Goal: Information Seeking & Learning: Learn about a topic

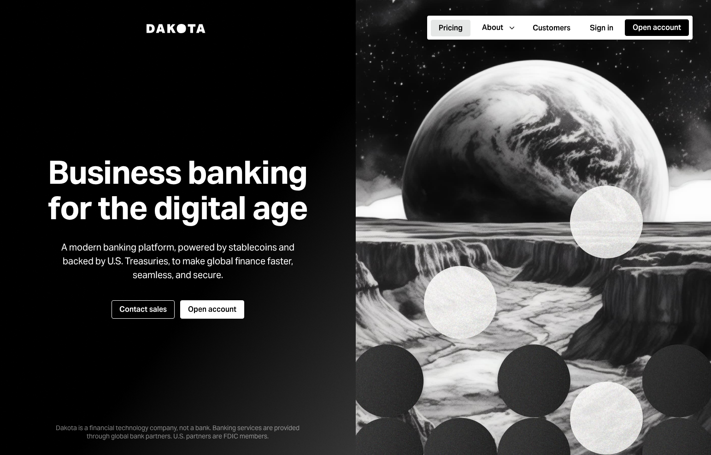
click at [463, 34] on button "Pricing" at bounding box center [451, 28] width 40 height 17
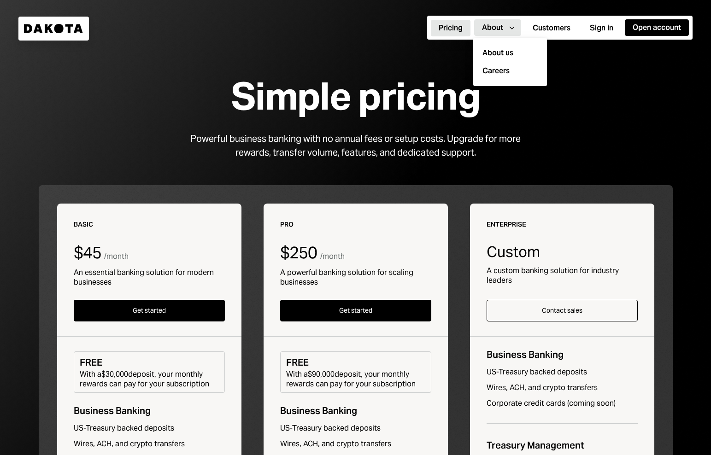
click at [504, 30] on button "About Caret Down" at bounding box center [497, 27] width 47 height 17
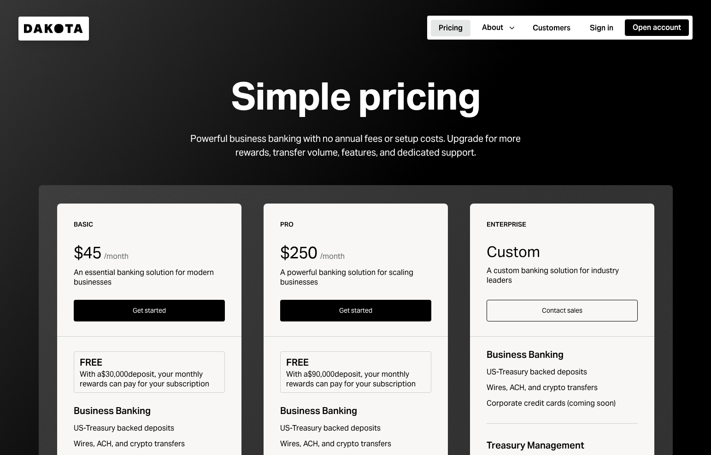
click at [434, 89] on div "Simple pricing" at bounding box center [355, 96] width 249 height 41
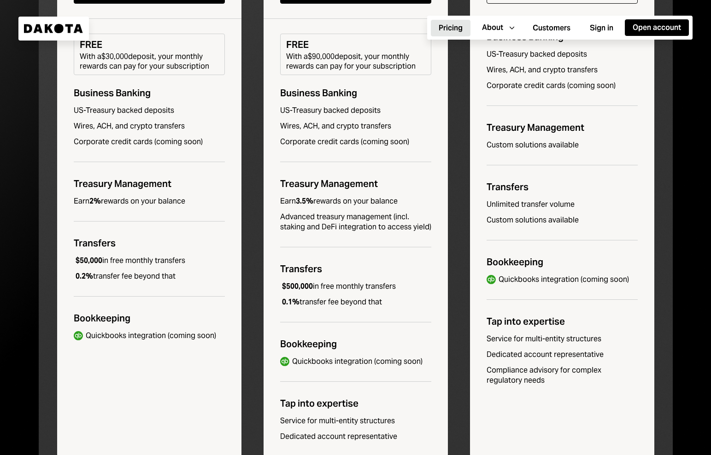
click at [365, 277] on div "Pro $250 / month A powerful banking solution for scaling businesses Get started…" at bounding box center [356, 172] width 184 height 573
click at [356, 288] on div "$500,000 in free monthly transfers" at bounding box center [338, 287] width 116 height 10
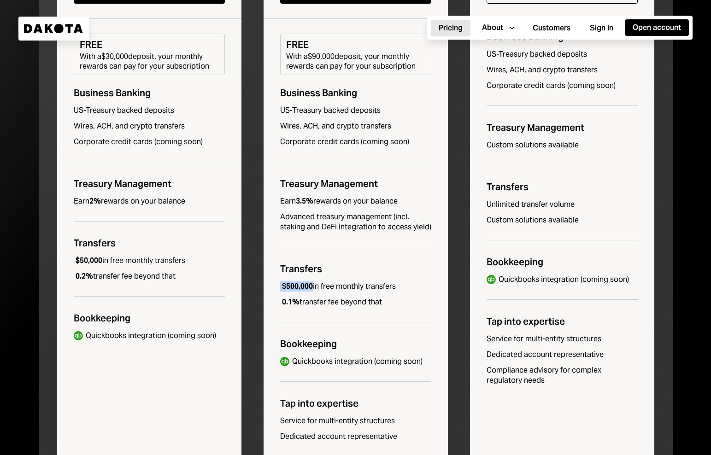
click at [356, 288] on div "$500,000 in free monthly transfers" at bounding box center [338, 287] width 116 height 10
click at [351, 299] on div "0.1% transfer fee beyond that" at bounding box center [331, 302] width 102 height 10
click at [343, 290] on div "$500,000 in free monthly transfers" at bounding box center [338, 287] width 116 height 10
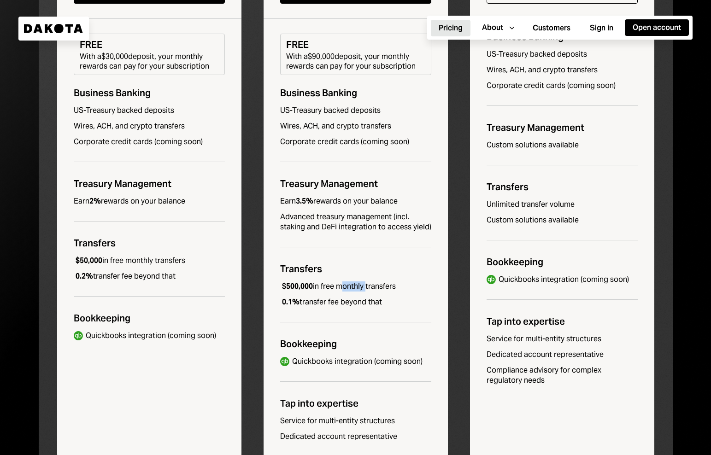
click at [343, 290] on div "$500,000 in free monthly transfers" at bounding box center [338, 287] width 116 height 10
click at [501, 275] on div "Quickbooks integration (coming soon)" at bounding box center [564, 280] width 130 height 10
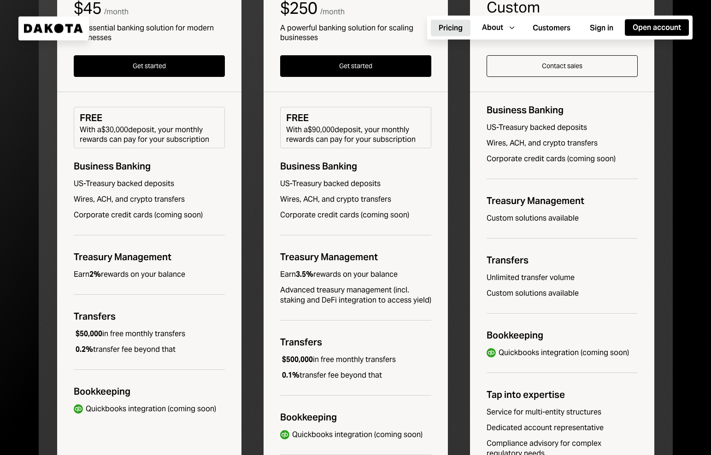
scroll to position [191, 0]
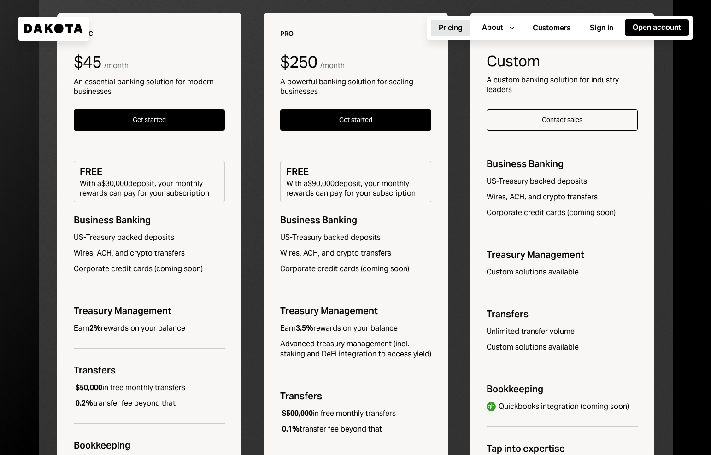
click at [304, 324] on div "Pro $250 / month A powerful banking solution for scaling businesses Get started…" at bounding box center [356, 299] width 184 height 573
click at [296, 352] on div "Advanced treasury management (incl. staking and DeFi integration to access yiel…" at bounding box center [355, 349] width 151 height 20
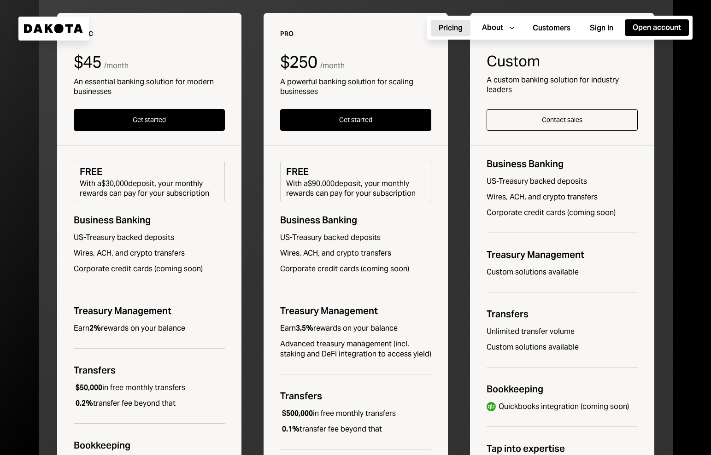
click at [296, 352] on div "Advanced treasury management (incl. staking and DeFi integration to access yiel…" at bounding box center [355, 349] width 151 height 20
click at [295, 353] on div "Advanced treasury management (incl. staking and DeFi integration to access yiel…" at bounding box center [355, 349] width 151 height 20
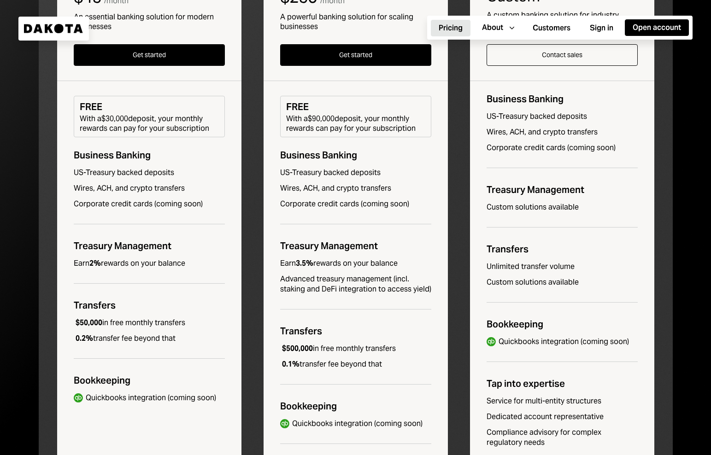
scroll to position [254, 0]
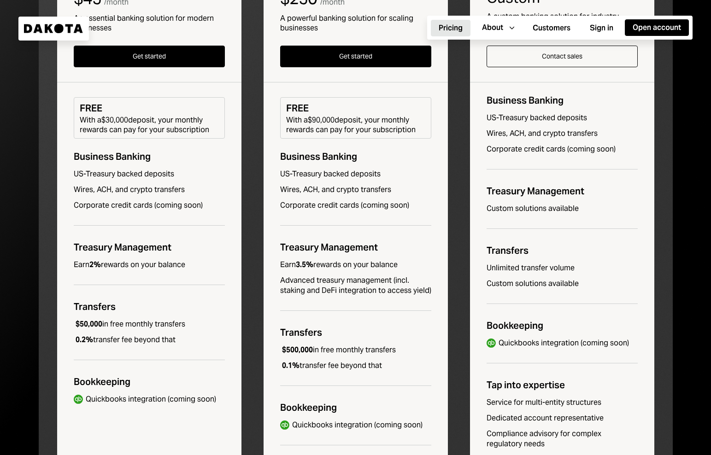
click at [320, 127] on div "With a $90,000 deposit, your monthly rewards can pay for your subscription" at bounding box center [355, 124] width 139 height 19
click at [322, 122] on div "With a $90,000 deposit, your monthly rewards can pay for your subscription" at bounding box center [355, 124] width 139 height 19
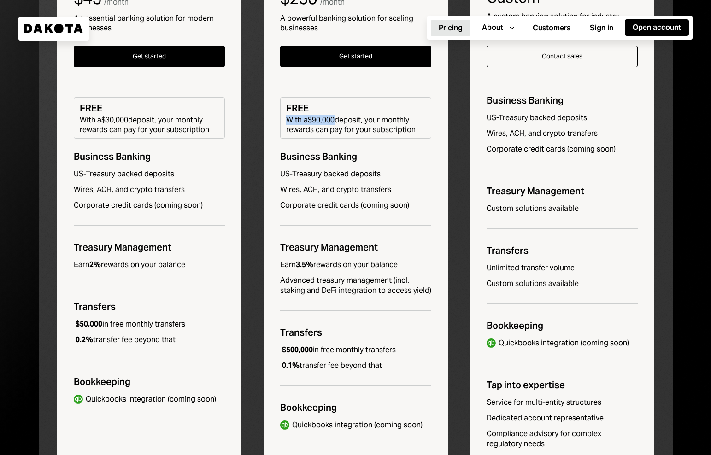
click at [322, 122] on div "With a $90,000 deposit, your monthly rewards can pay for your subscription" at bounding box center [355, 124] width 139 height 19
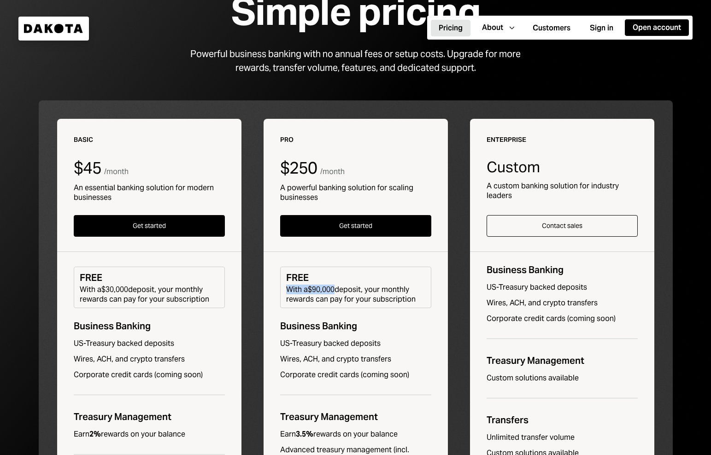
scroll to position [0, 0]
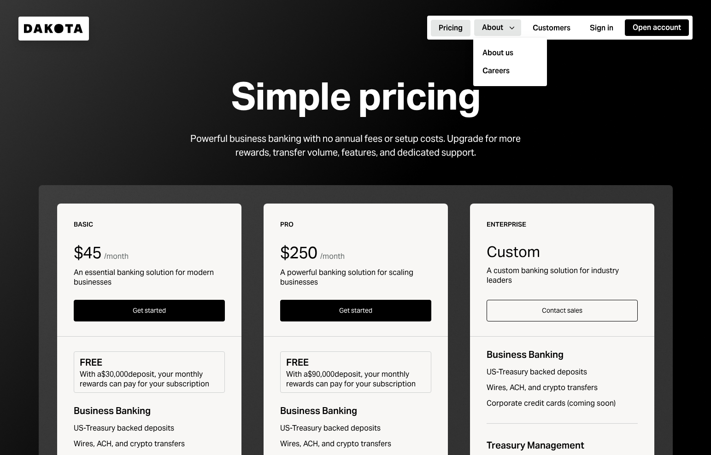
click at [496, 29] on div "About" at bounding box center [492, 28] width 21 height 10
click at [495, 32] on div "About" at bounding box center [492, 28] width 21 height 10
click at [406, 107] on div "Simple pricing" at bounding box center [355, 96] width 249 height 41
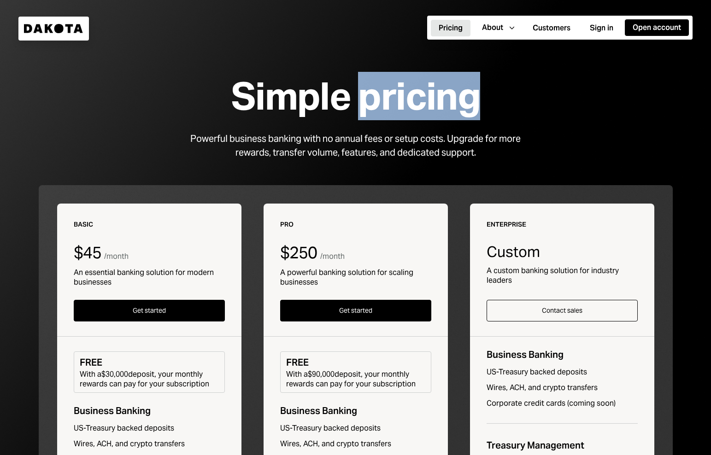
click at [406, 107] on div "Simple pricing" at bounding box center [355, 96] width 249 height 41
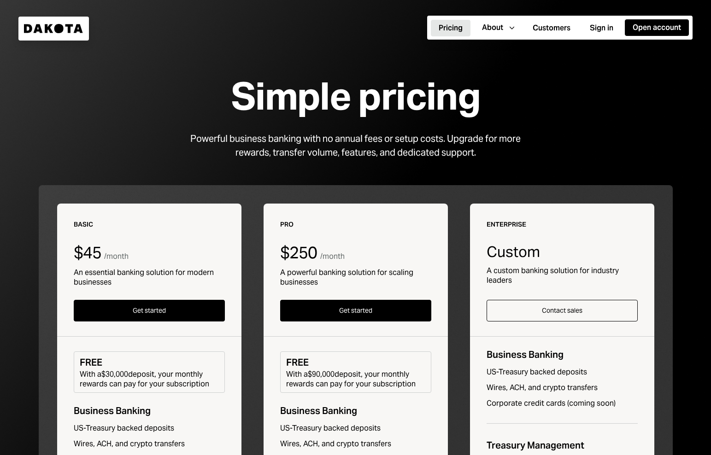
click at [406, 107] on div "Simple pricing" at bounding box center [355, 96] width 249 height 41
click at [375, 153] on div "Powerful business banking with no annual fees or setup costs. Upgrade for more …" at bounding box center [356, 146] width 354 height 28
click at [346, 144] on div "Powerful business banking with no annual fees or setup costs. Upgrade for more …" at bounding box center [356, 146] width 354 height 28
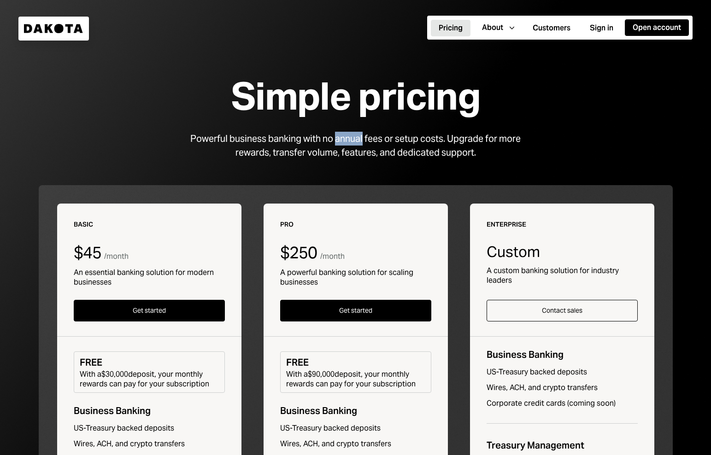
click at [346, 144] on div "Powerful business banking with no annual fees or setup costs. Upgrade for more …" at bounding box center [356, 146] width 354 height 28
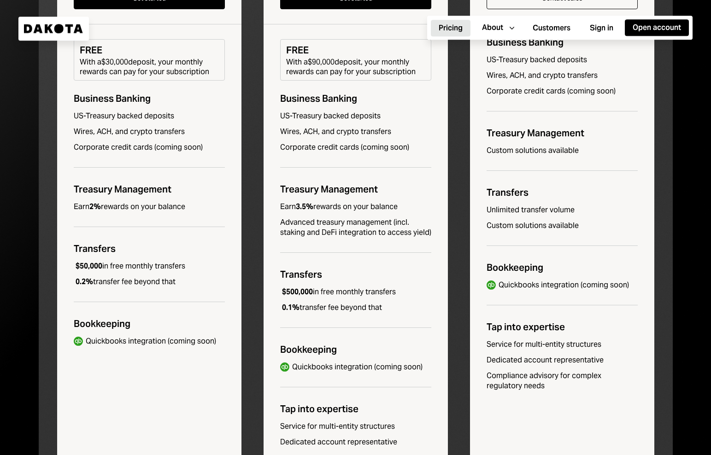
scroll to position [318, 0]
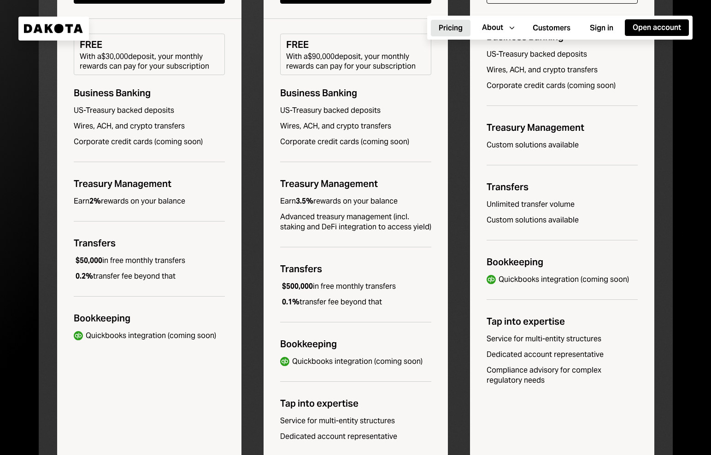
click at [347, 142] on div "Corporate credit cards (coming soon)" at bounding box center [355, 142] width 151 height 10
click at [340, 133] on div "Pro $250 / month A powerful banking solution for scaling businesses Get started…" at bounding box center [356, 172] width 184 height 573
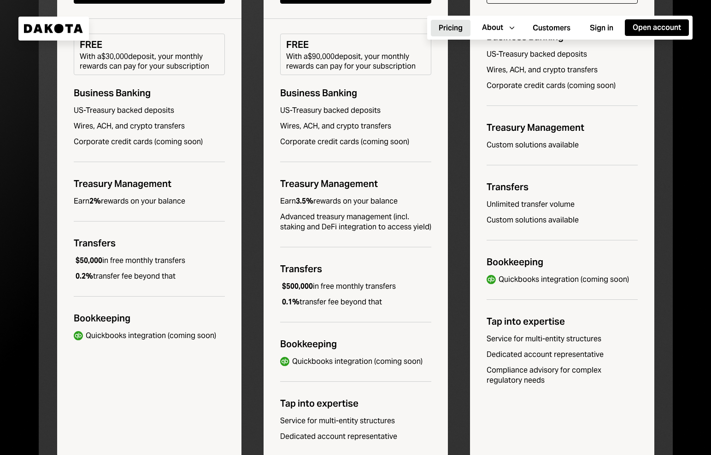
click at [340, 133] on div "Pro $250 / month A powerful banking solution for scaling businesses Get started…" at bounding box center [356, 172] width 184 height 573
click at [338, 144] on div "Corporate credit cards (coming soon)" at bounding box center [355, 142] width 151 height 10
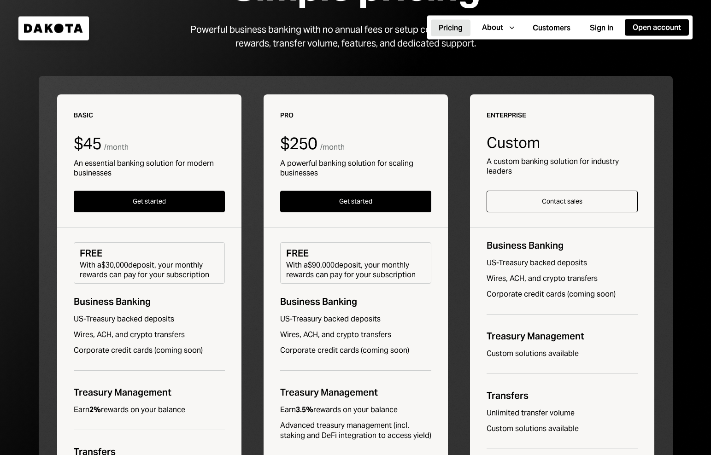
scroll to position [0, 0]
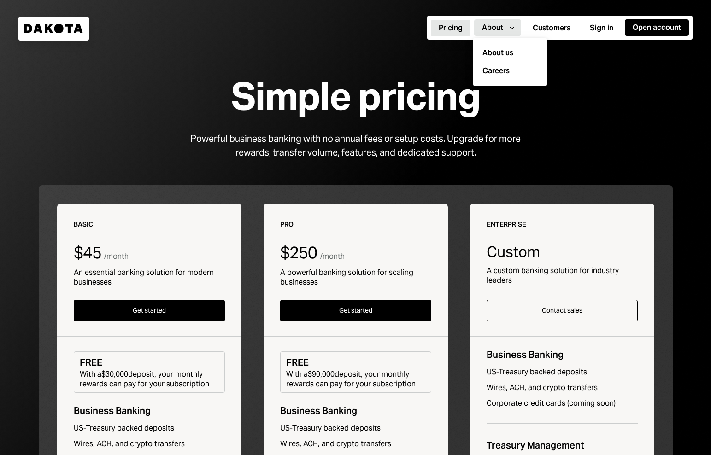
click at [483, 34] on button "About Caret Down" at bounding box center [497, 27] width 47 height 17
click at [494, 47] on div "About us" at bounding box center [510, 53] width 63 height 18
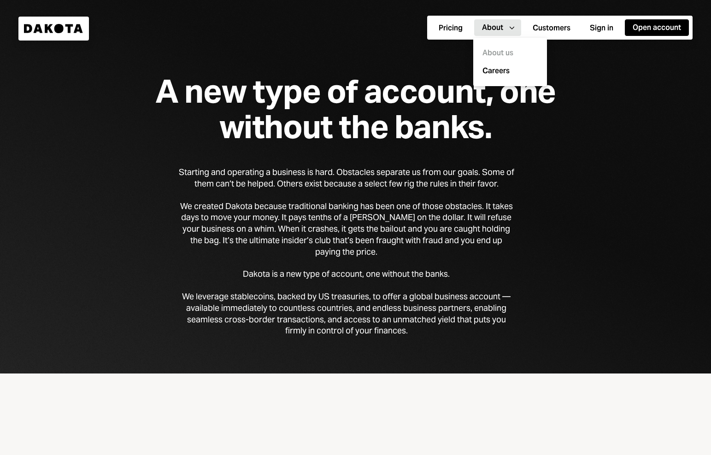
click at [412, 105] on div "A new type of account, one without the banks." at bounding box center [356, 109] width 472 height 71
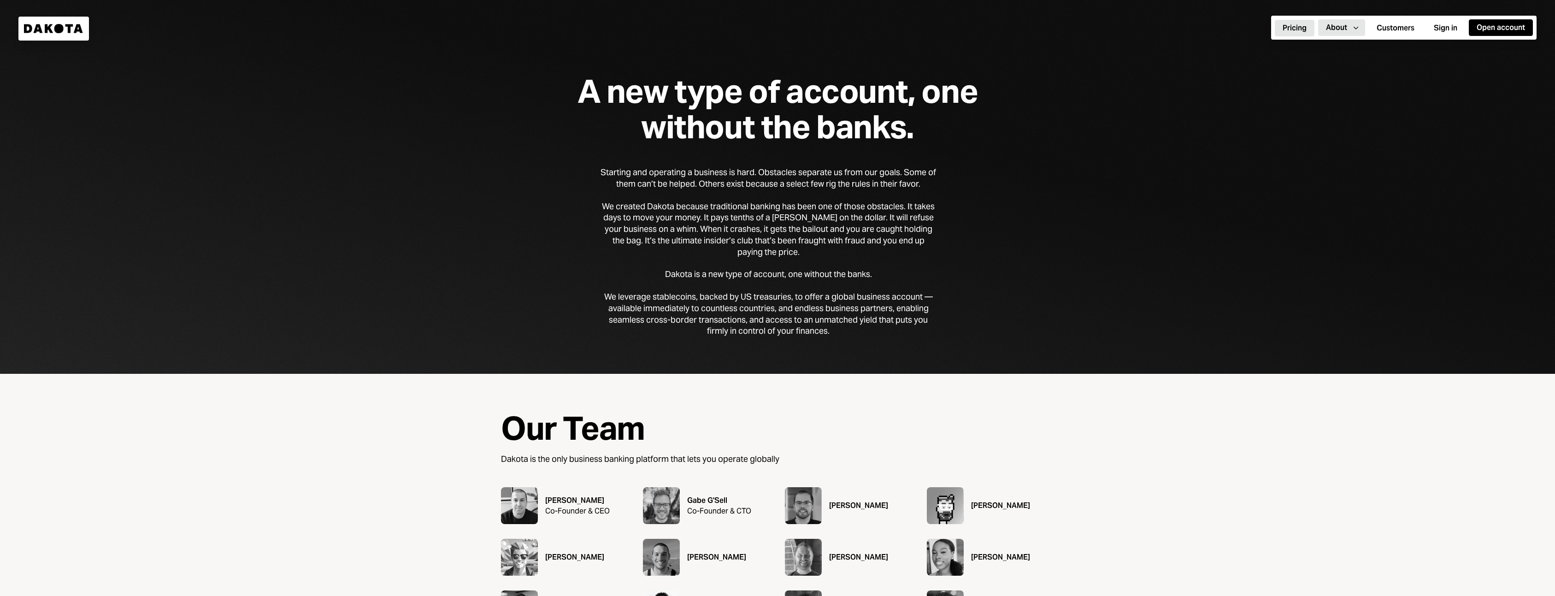
click at [711, 25] on button "Pricing" at bounding box center [1295, 28] width 40 height 17
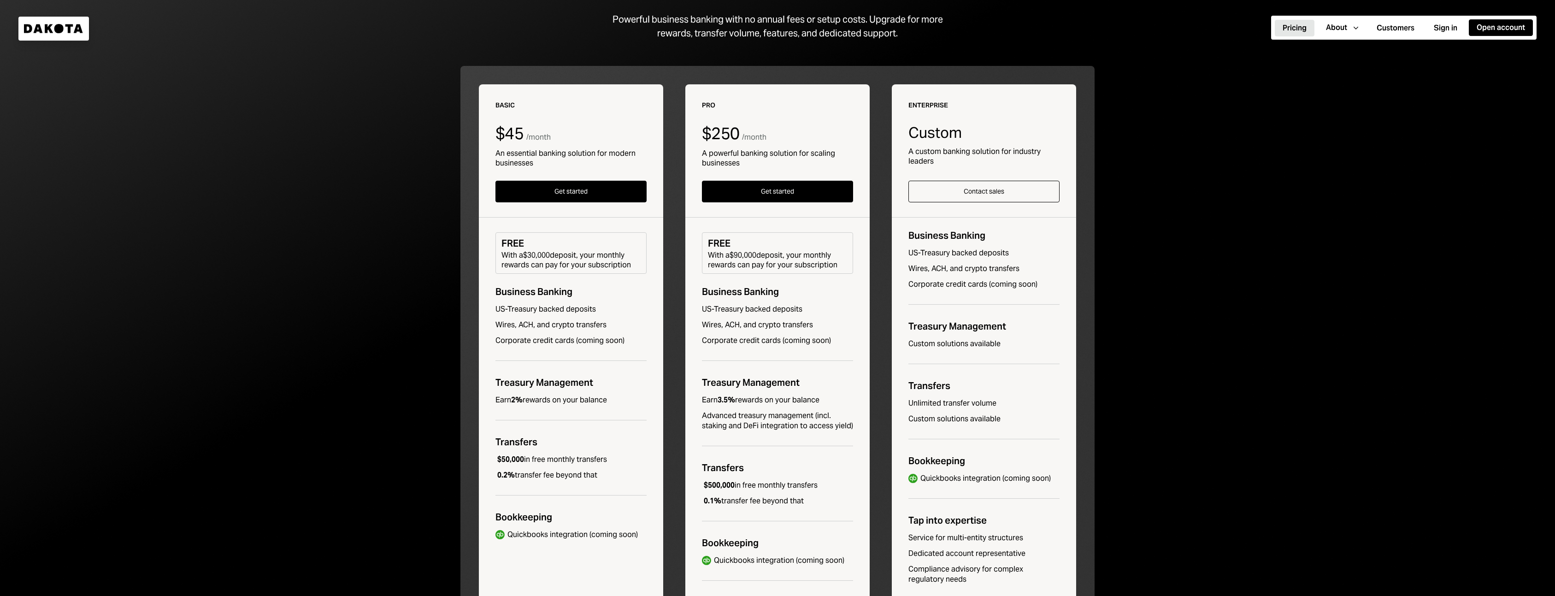
scroll to position [191, 0]
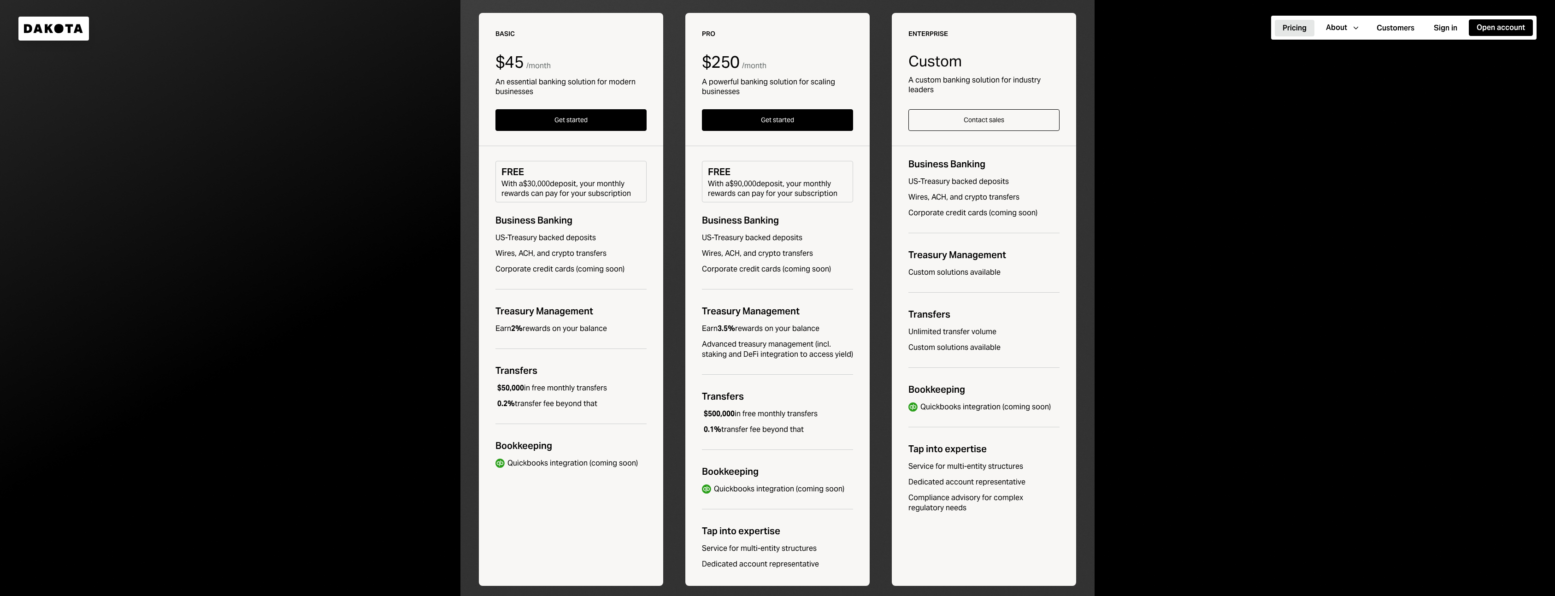
click at [711, 187] on div "With a $90,000 deposit, your monthly rewards can pay for your subscription" at bounding box center [777, 188] width 139 height 19
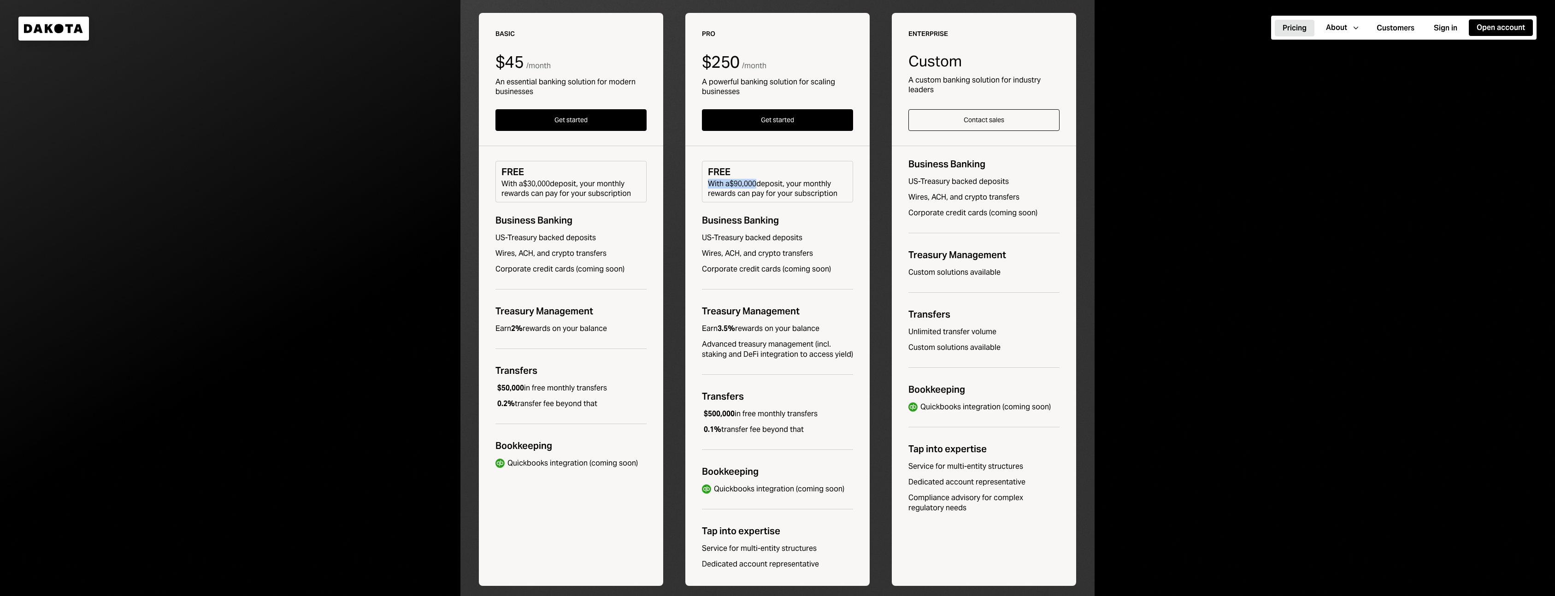
click at [711, 187] on div "With a $90,000 deposit, your monthly rewards can pay for your subscription" at bounding box center [777, 188] width 139 height 19
click at [711, 181] on div "With a $90,000 deposit, your monthly rewards can pay for your subscription" at bounding box center [777, 188] width 139 height 19
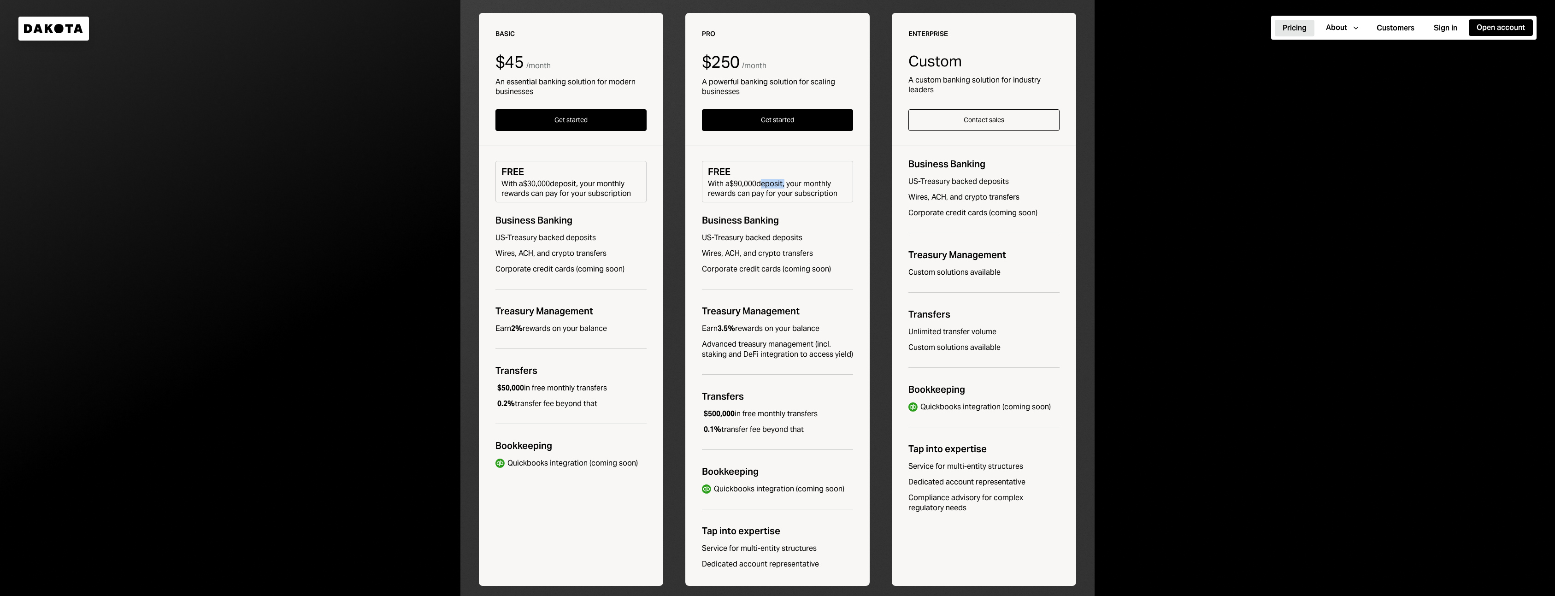
click at [711, 181] on div "With a $90,000 deposit, your monthly rewards can pay for your subscription" at bounding box center [777, 188] width 139 height 19
click at [711, 237] on div "US-Treasury backed deposits" at bounding box center [777, 238] width 151 height 10
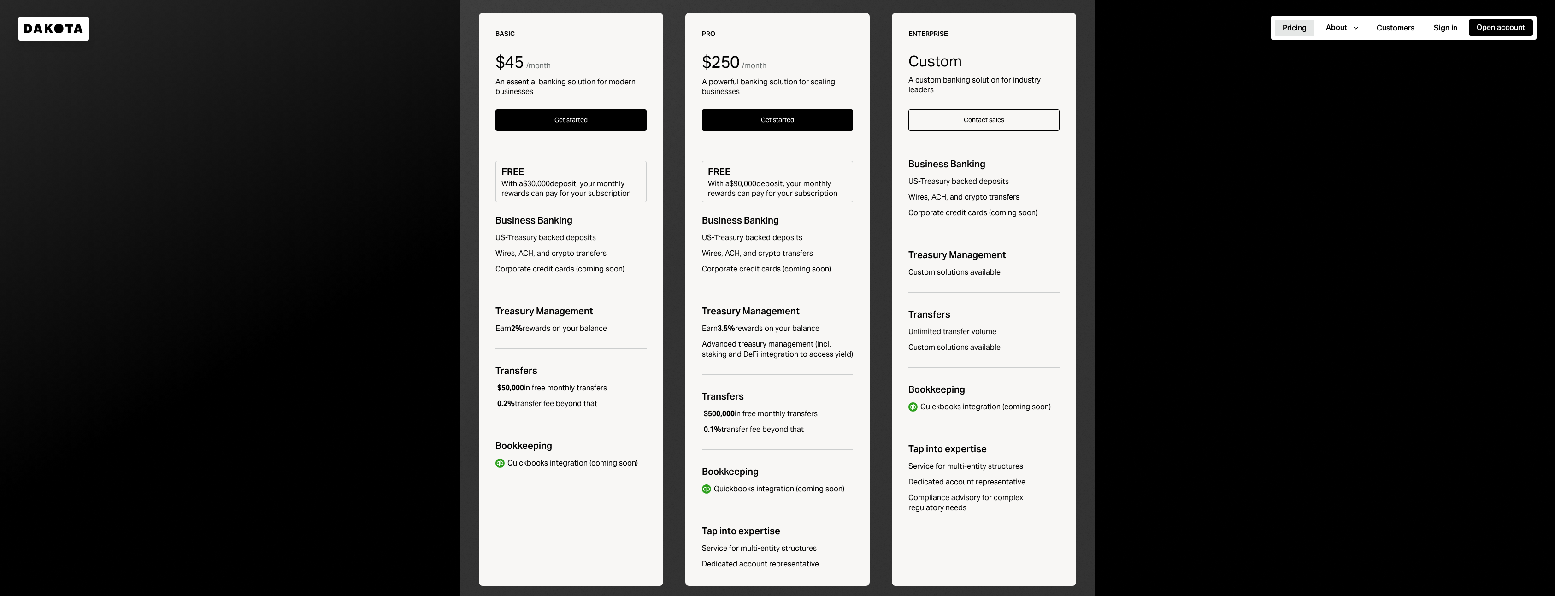
click at [711, 237] on div "US-Treasury backed deposits" at bounding box center [777, 238] width 151 height 10
click at [711, 255] on div "Wires, ACH, and crypto transfers" at bounding box center [777, 253] width 151 height 10
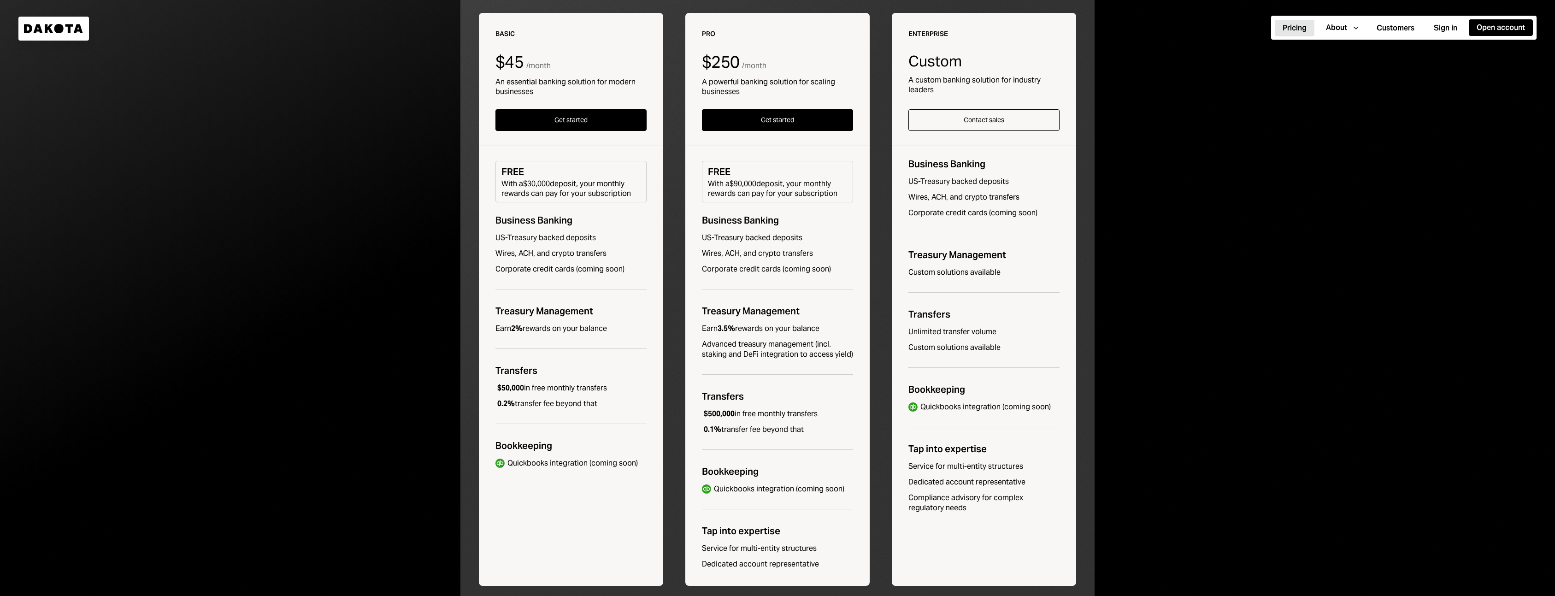
click at [711, 255] on div "Wires, ACH, and crypto transfers" at bounding box center [777, 253] width 151 height 10
